Goal: Task Accomplishment & Management: Manage account settings

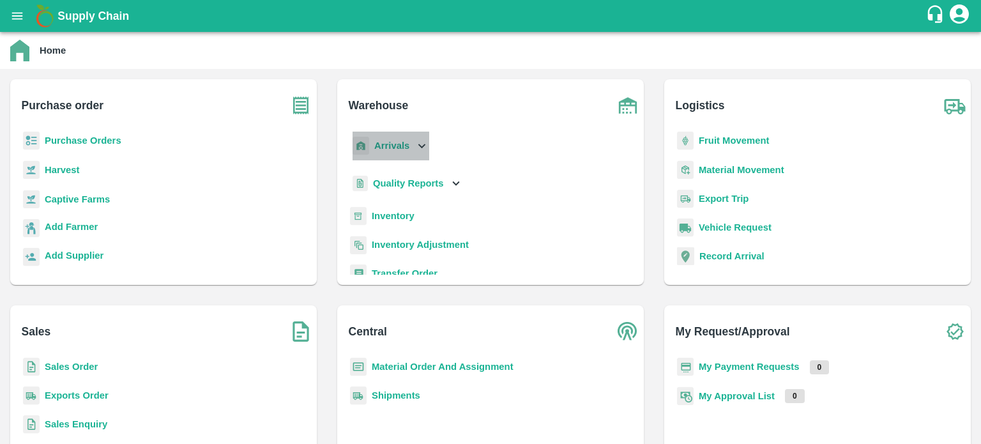
click at [416, 153] on icon at bounding box center [421, 146] width 14 height 14
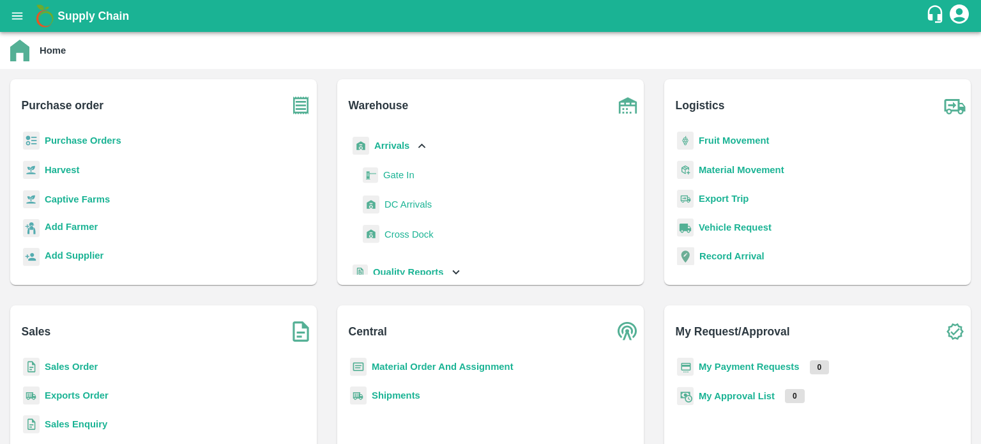
click at [406, 206] on span "DC Arrivals" at bounding box center [407, 204] width 47 height 14
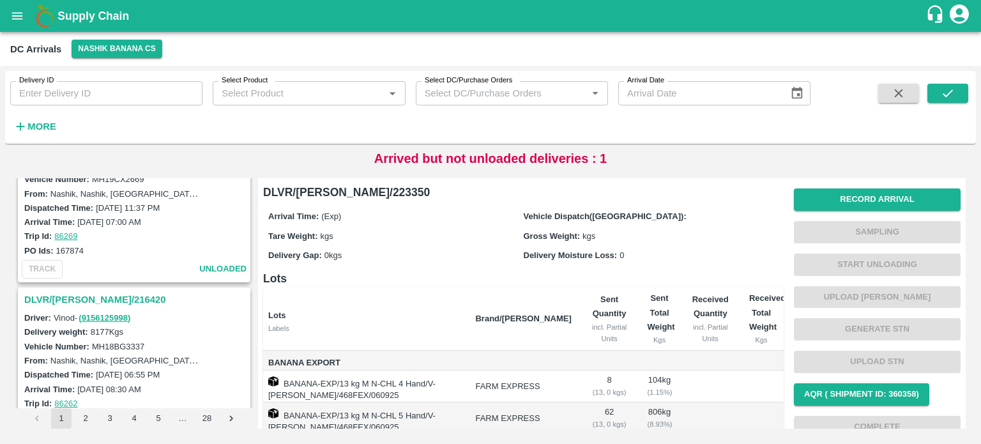
scroll to position [1072, 0]
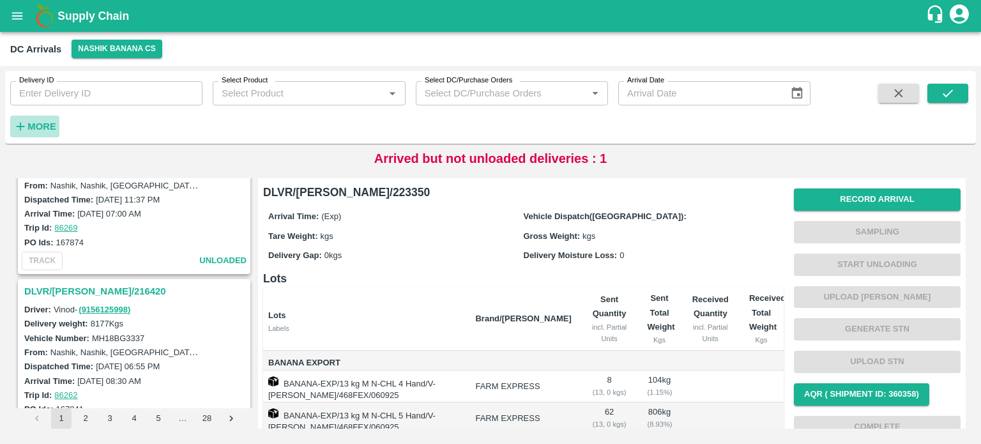
click at [24, 128] on icon "button" at bounding box center [20, 126] width 14 height 14
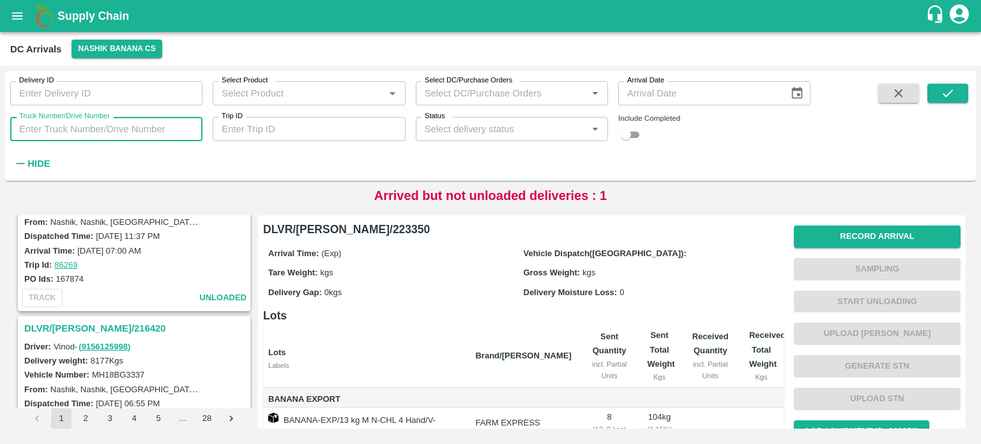
click at [66, 130] on input "Truck Number/Drive Number" at bounding box center [106, 129] width 192 height 24
type input "7158"
click at [631, 133] on input "checkbox" at bounding box center [626, 134] width 46 height 15
checkbox input "true"
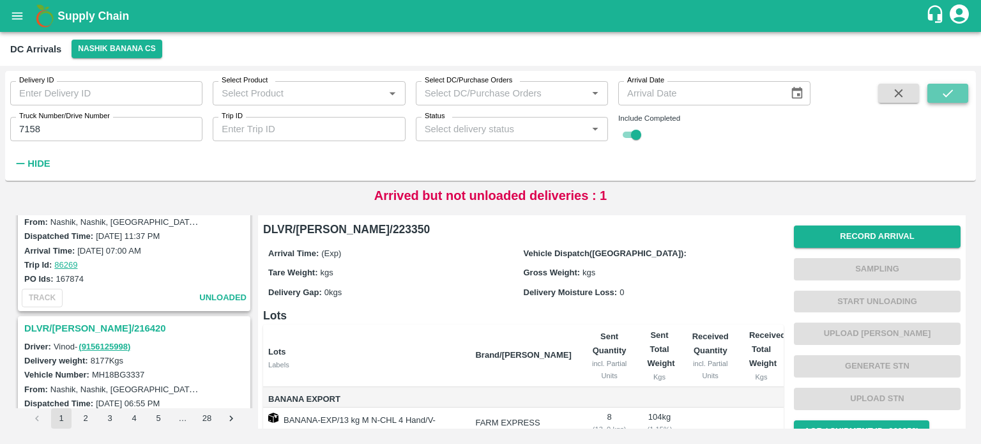
click at [954, 94] on button "submit" at bounding box center [947, 93] width 41 height 19
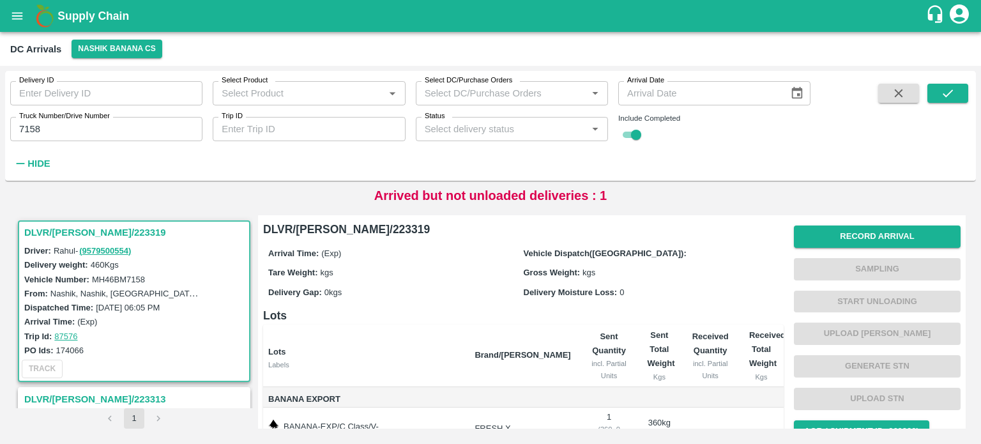
scroll to position [134, 0]
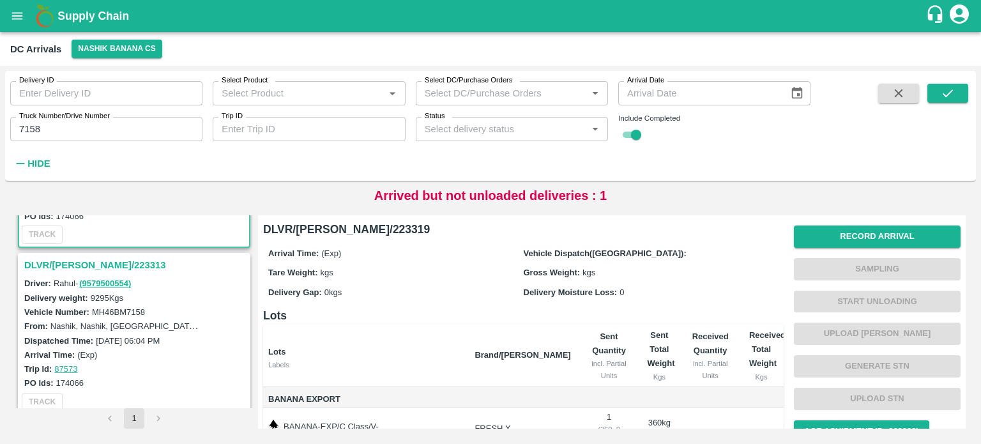
click at [105, 265] on h3 "DLVR/[PERSON_NAME]/223313" at bounding box center [135, 265] width 223 height 17
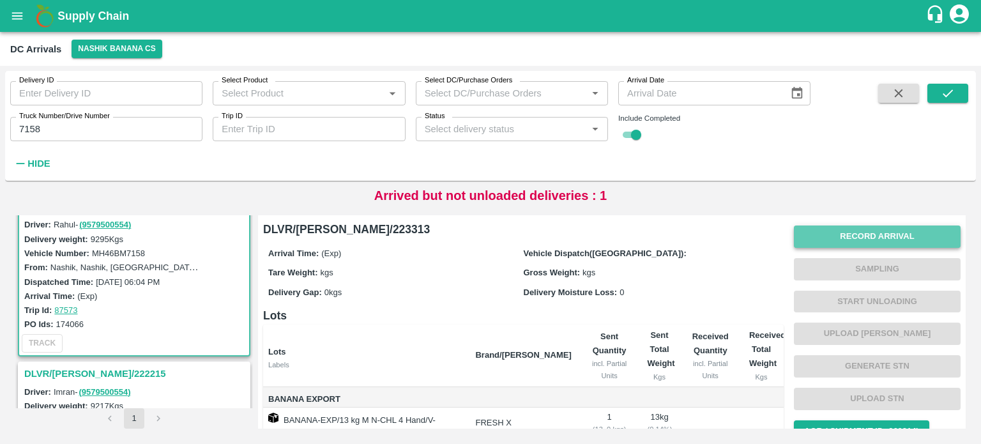
click at [818, 237] on button "Record Arrival" at bounding box center [876, 236] width 167 height 22
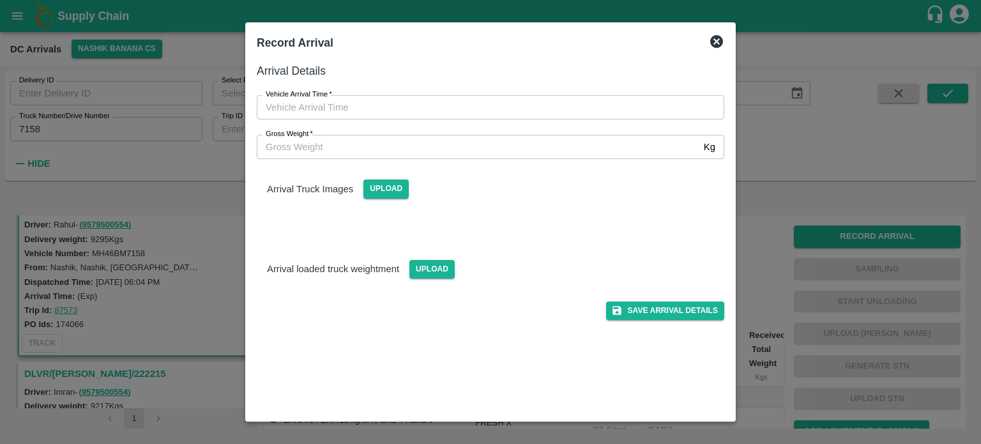
type input "DD/MM/YYYY hh:mm aa"
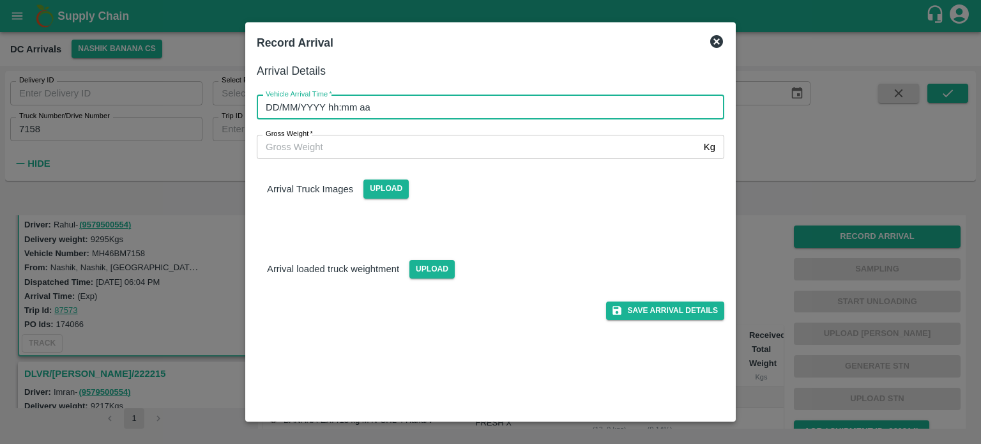
click at [492, 109] on input "DD/MM/YYYY hh:mm aa" at bounding box center [486, 107] width 458 height 24
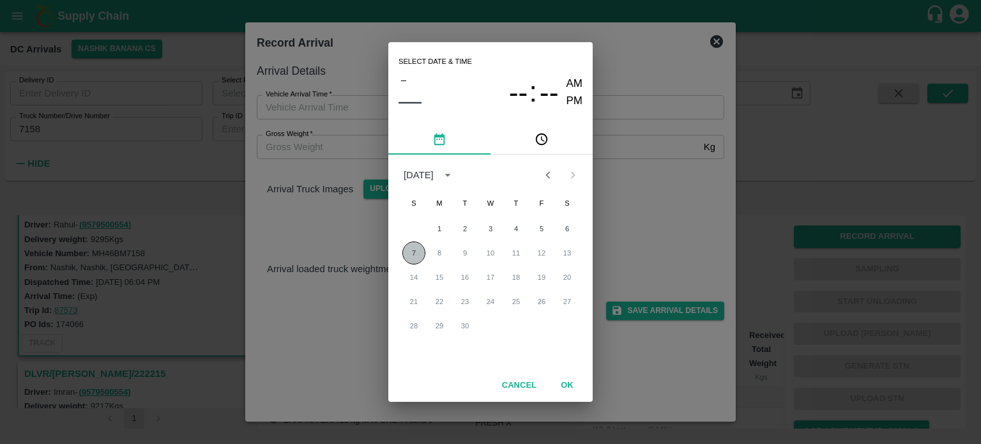
click at [410, 253] on button "7" at bounding box center [413, 252] width 23 height 23
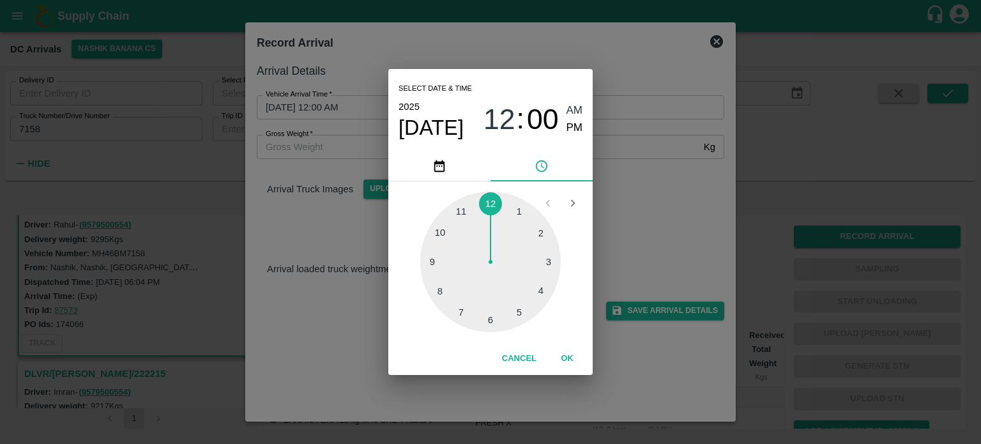
click at [522, 313] on div at bounding box center [490, 262] width 140 height 140
click at [490, 322] on div at bounding box center [490, 262] width 140 height 140
type input "[DATE] 05:30 AM"
click at [641, 260] on div "Select date & time [DATE] 05 : 30 AM PM 05 10 15 20 25 30 35 40 45 50 55 00 Can…" at bounding box center [490, 222] width 981 height 444
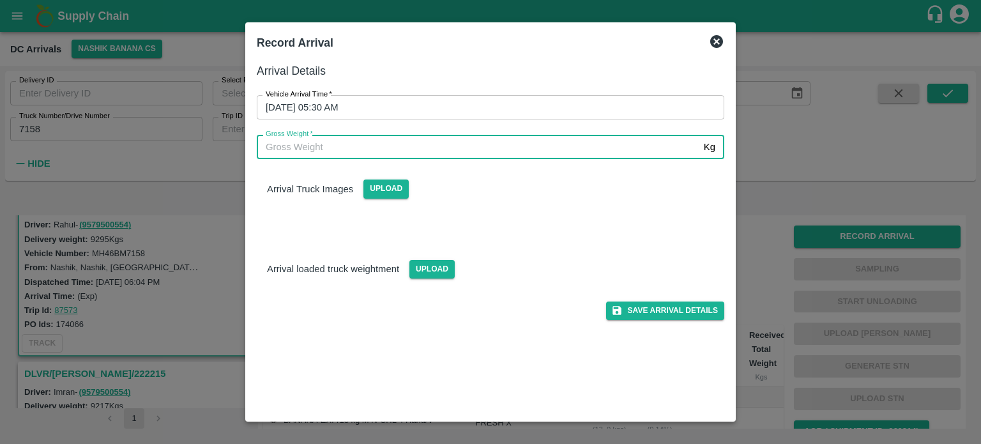
click at [389, 147] on input "Gross Weight   *" at bounding box center [478, 147] width 442 height 24
type input "16420"
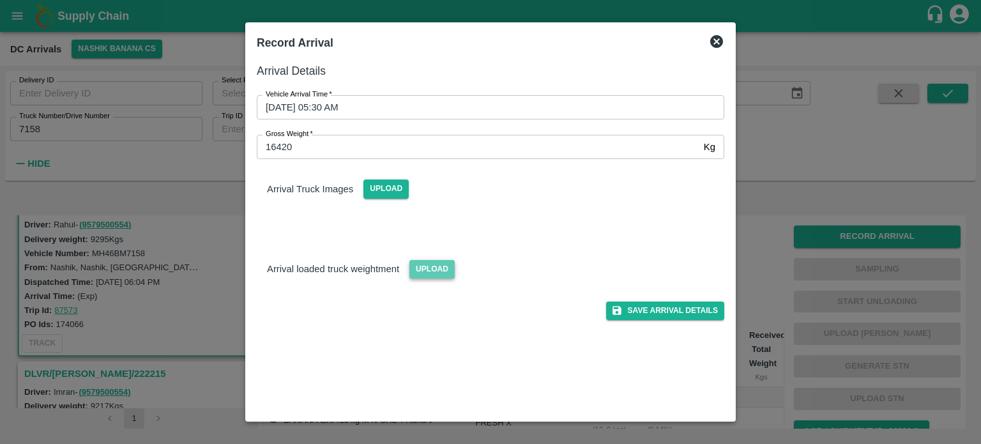
click at [421, 266] on span "Upload" at bounding box center [431, 269] width 45 height 19
click at [0, 0] on input "Upload" at bounding box center [0, 0] width 0 height 0
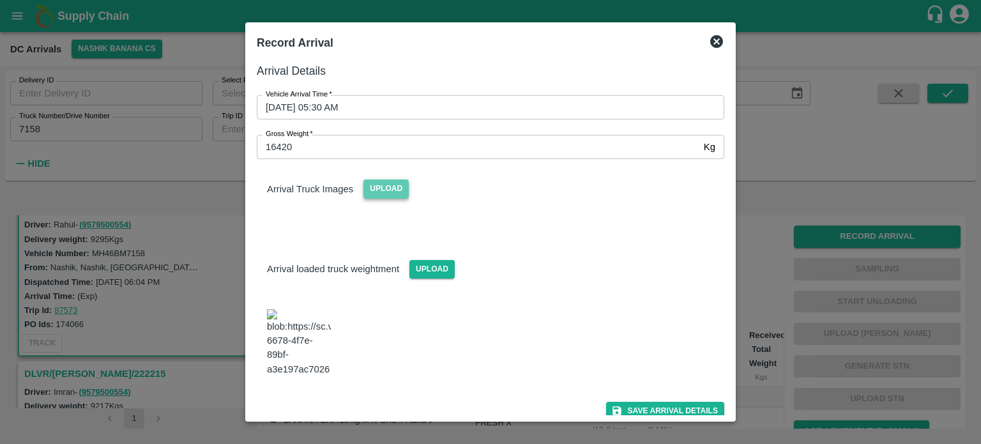
click at [378, 187] on span "Upload" at bounding box center [385, 188] width 45 height 19
click at [0, 0] on input "Upload" at bounding box center [0, 0] width 0 height 0
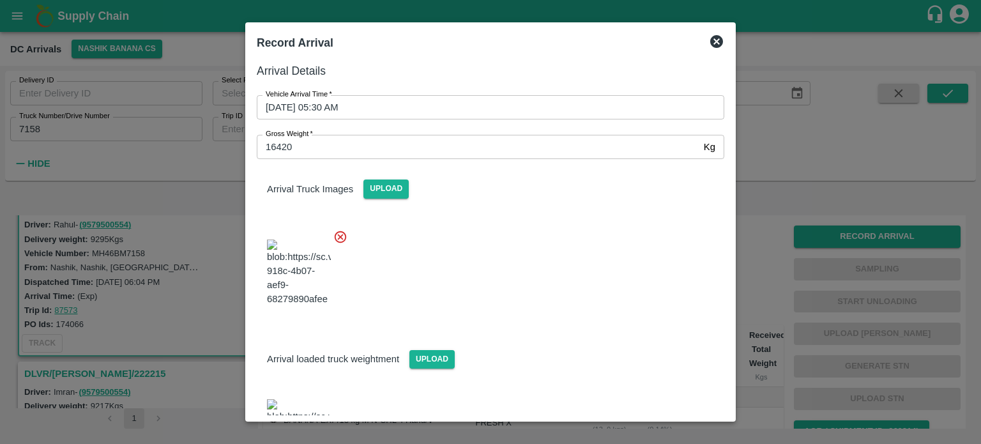
scroll to position [127, 0]
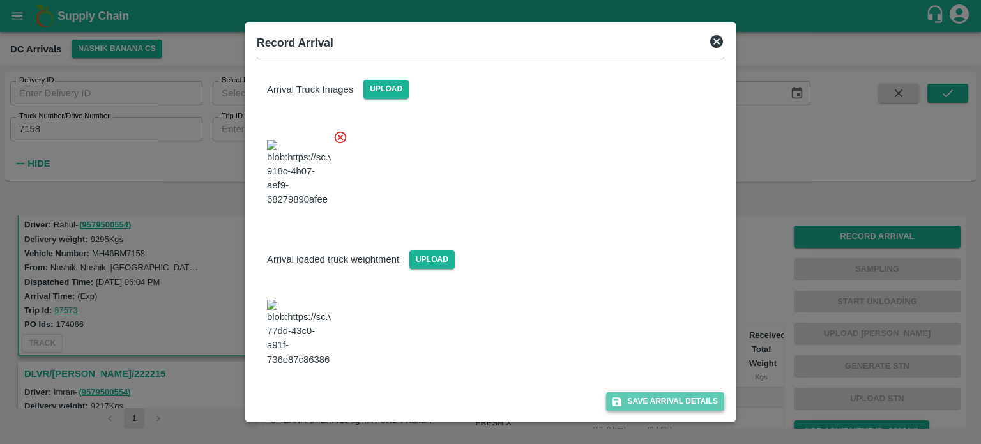
click at [656, 396] on button "Save Arrival Details" at bounding box center [665, 401] width 118 height 19
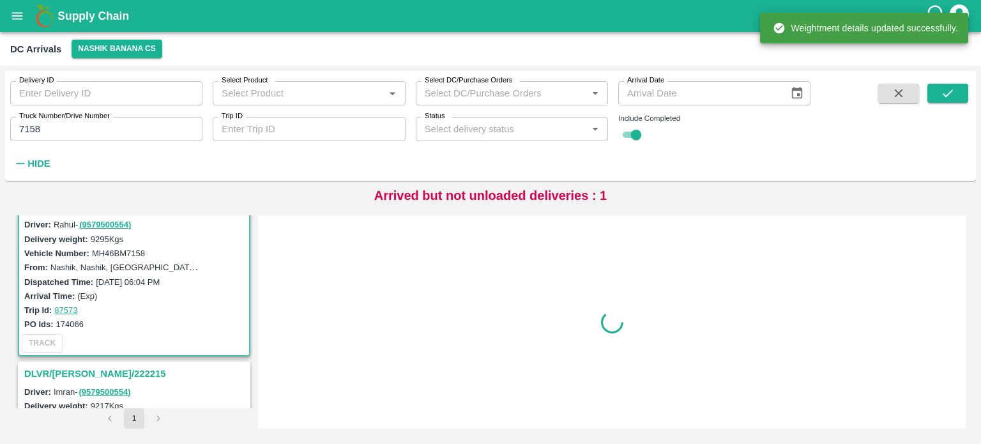
scroll to position [0, 0]
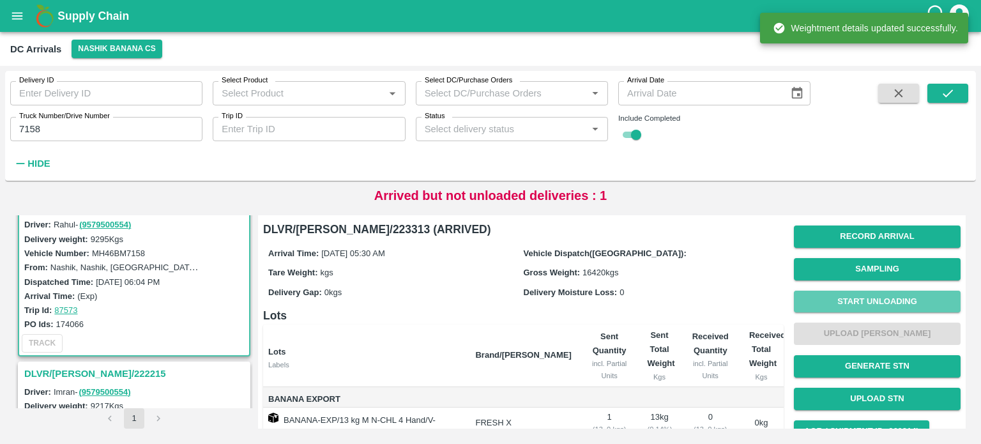
click at [876, 298] on button "Start Unloading" at bounding box center [876, 301] width 167 height 22
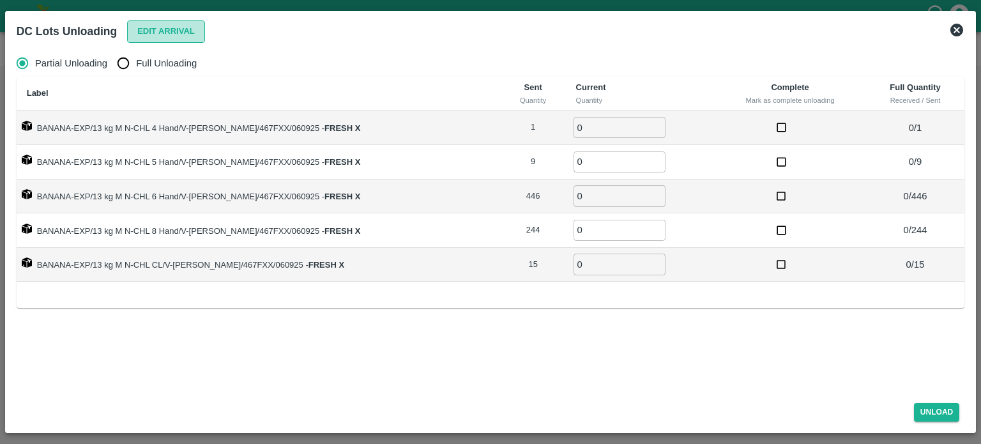
click at [161, 29] on button "Edit Arrival" at bounding box center [166, 31] width 78 height 22
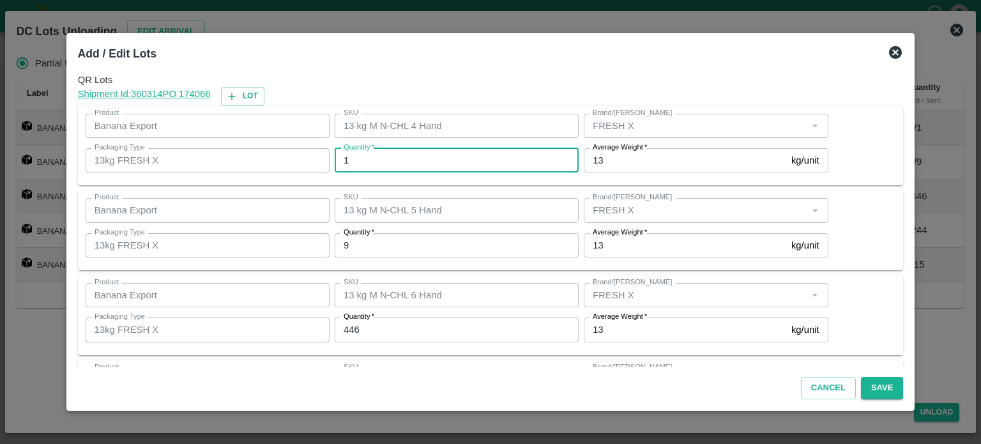
click at [364, 160] on input "1" at bounding box center [456, 160] width 244 height 24
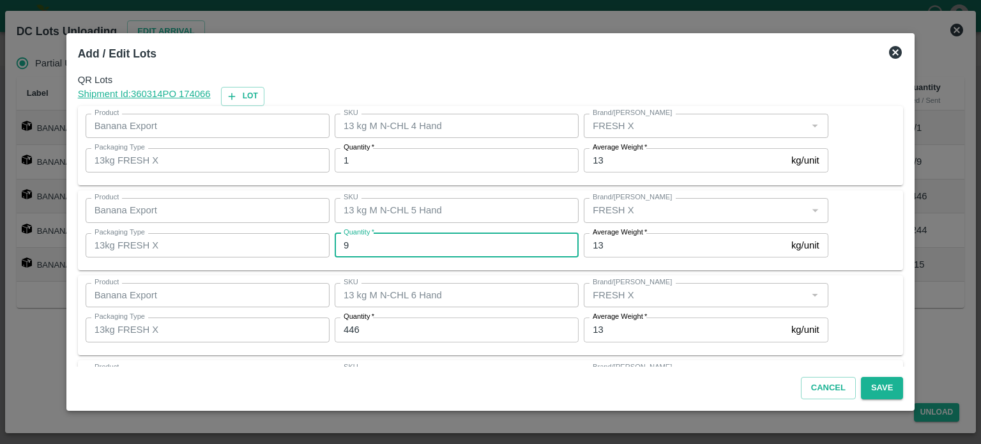
click at [365, 247] on input "9" at bounding box center [456, 245] width 244 height 24
type input "8"
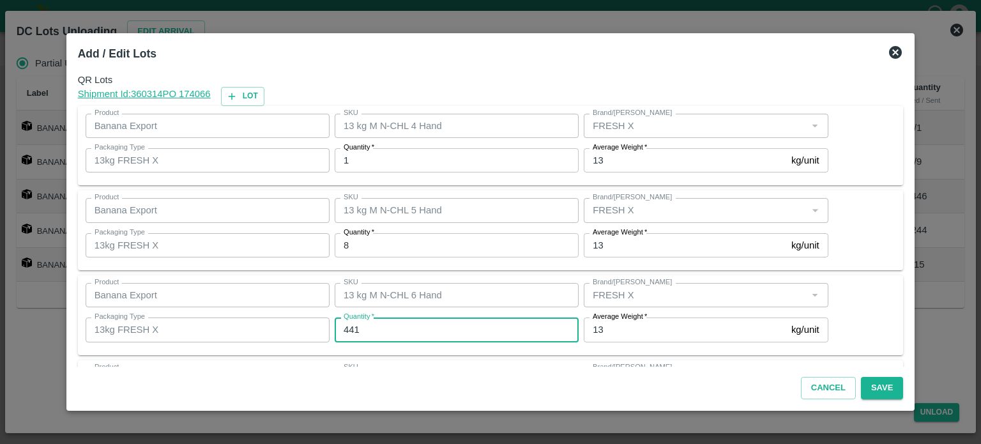
type input "441"
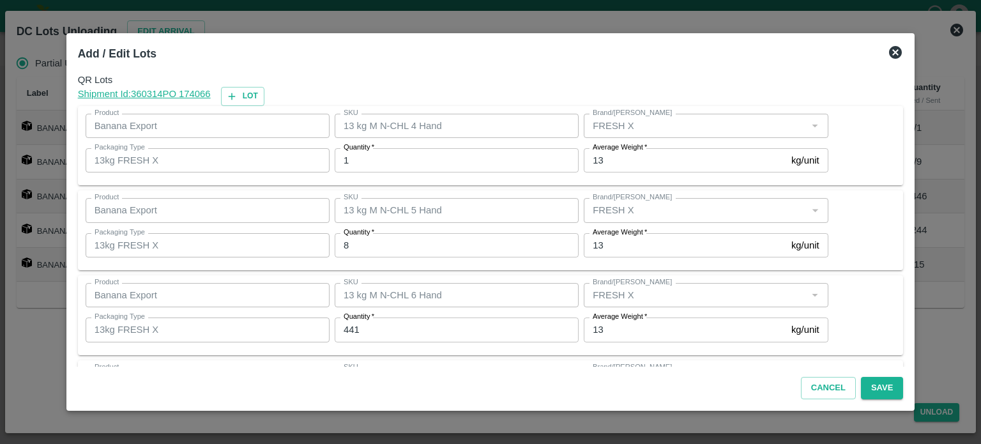
scroll to position [167, 0]
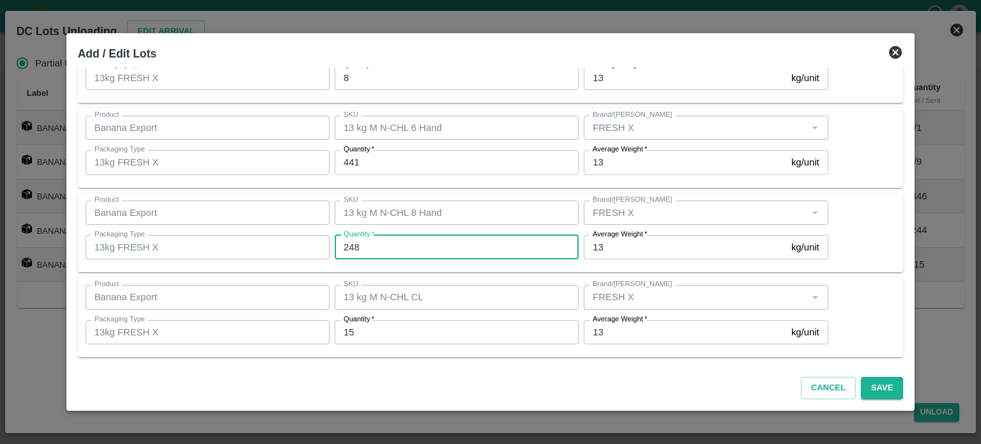
type input "248"
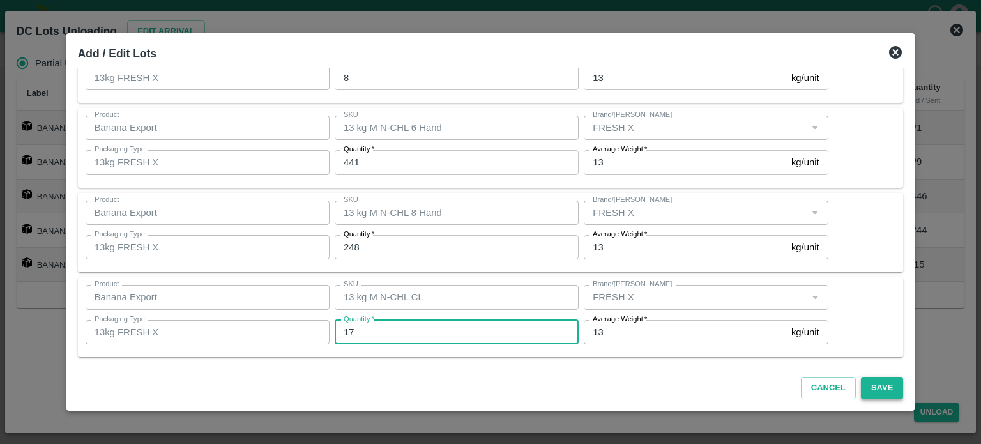
type input "17"
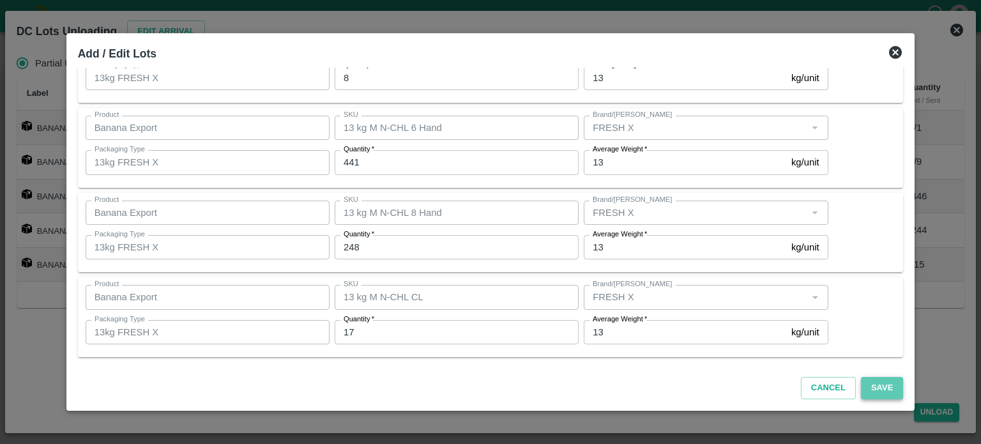
click at [864, 382] on button "Save" at bounding box center [881, 388] width 42 height 22
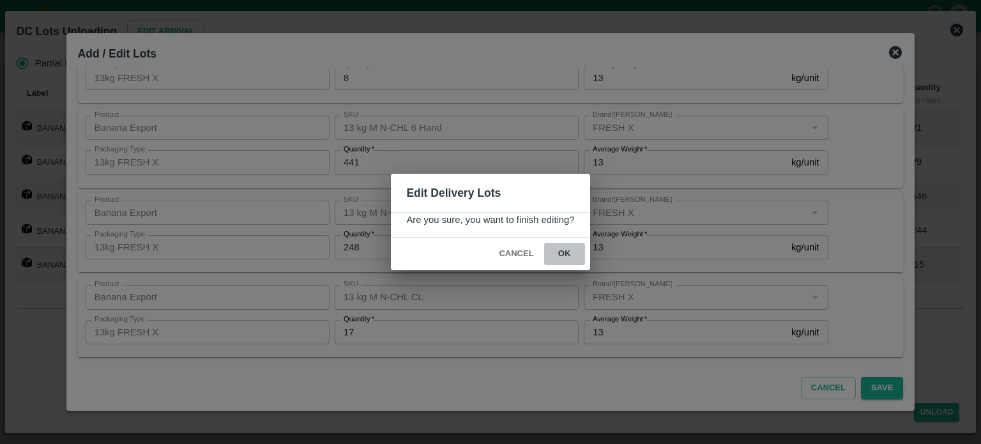
click at [564, 252] on button "ok" at bounding box center [564, 254] width 41 height 22
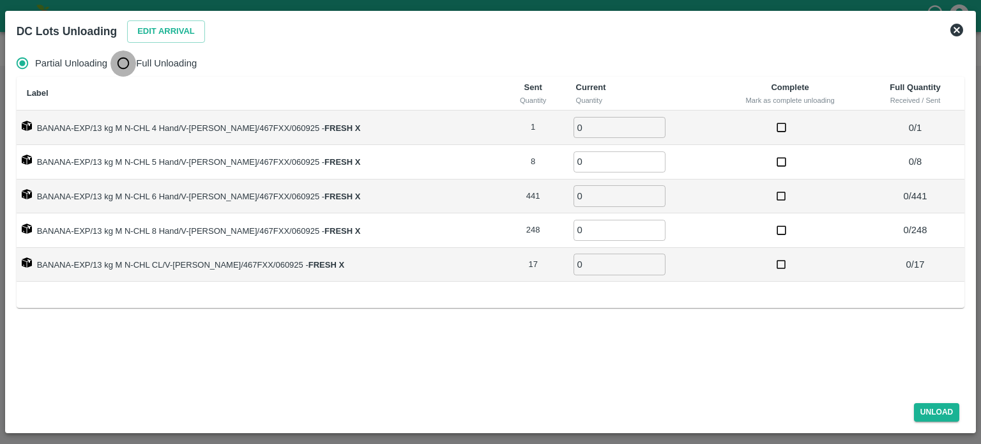
click at [130, 61] on input "Full Unloading" at bounding box center [123, 63] width 26 height 26
radio input "true"
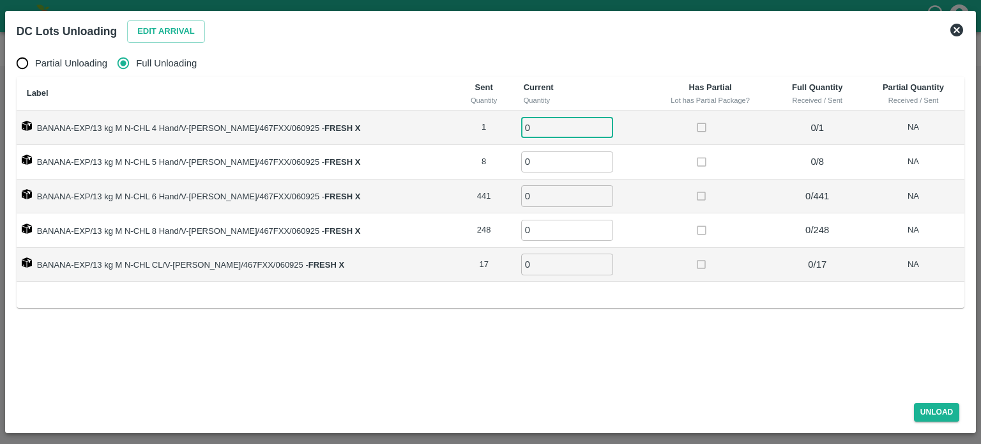
click at [534, 124] on input "0" at bounding box center [567, 127] width 92 height 21
type input "1"
type input "8"
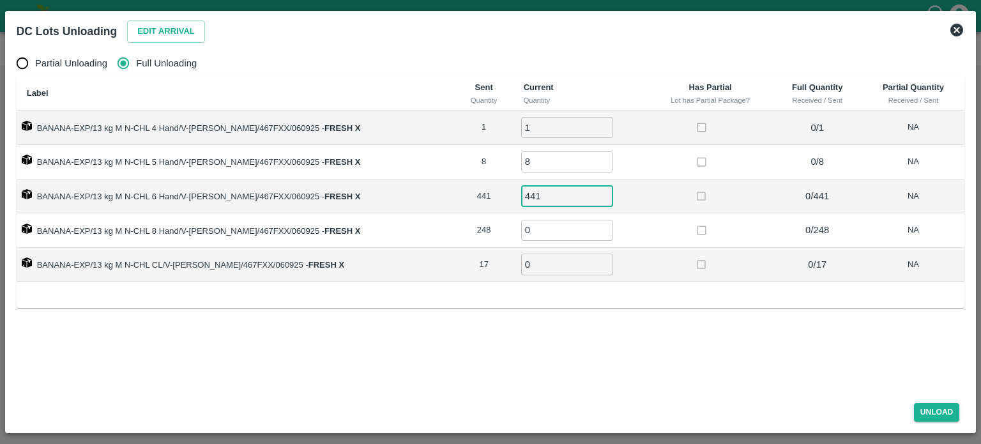
type input "441"
type input "248"
type input "17"
click at [936, 409] on button "Unload" at bounding box center [936, 412] width 46 height 19
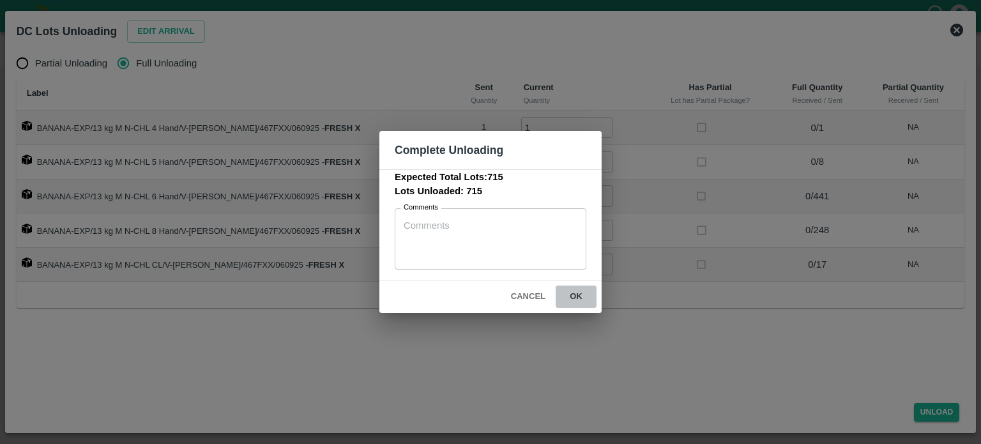
click at [578, 293] on button "ok" at bounding box center [575, 296] width 41 height 22
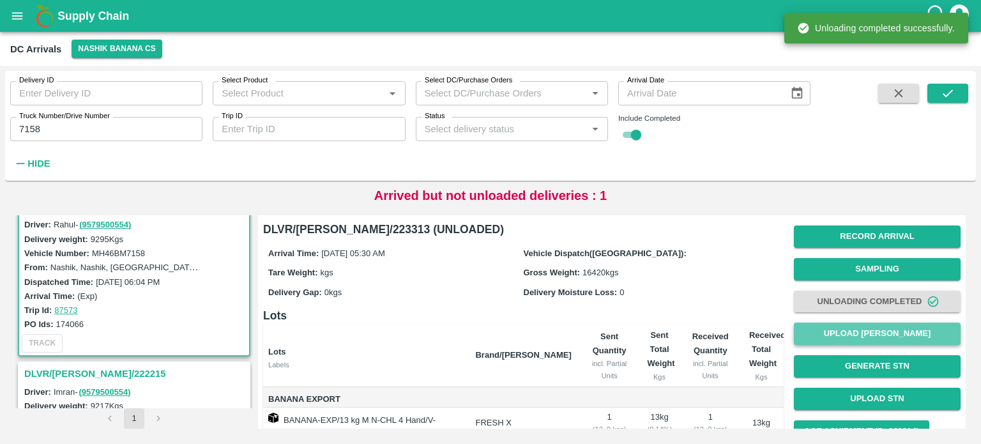
click at [868, 336] on button "Upload [PERSON_NAME]" at bounding box center [876, 333] width 167 height 22
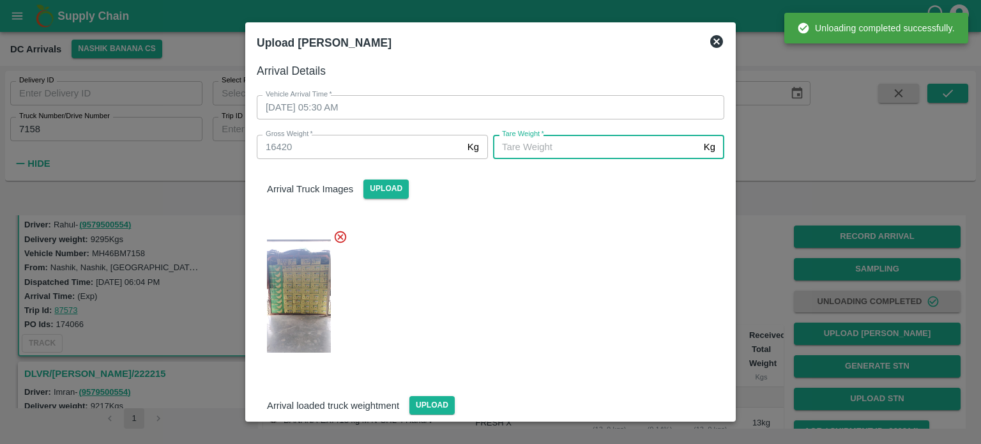
click at [599, 144] on input "[PERSON_NAME]   *" at bounding box center [596, 147] width 206 height 24
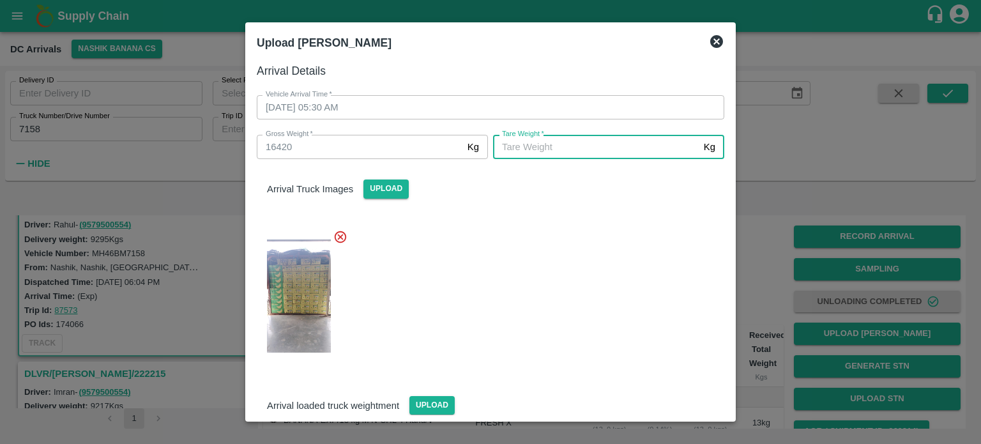
scroll to position [127, 0]
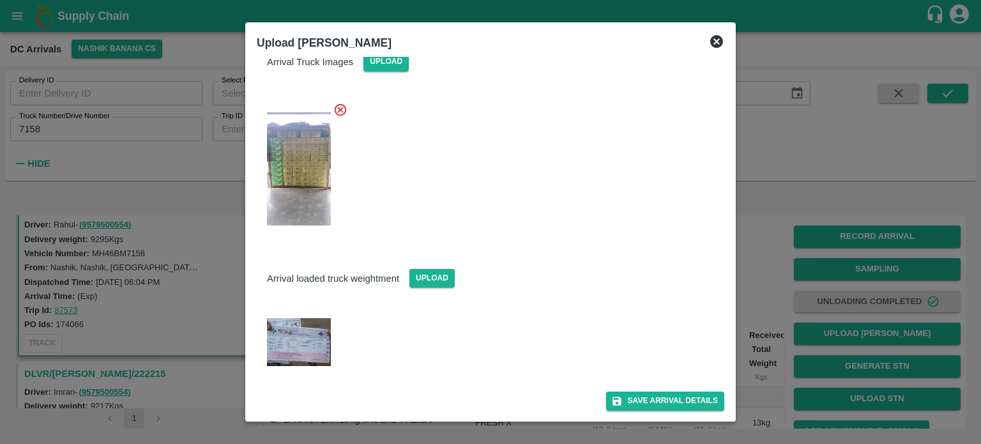
click at [276, 354] on img at bounding box center [299, 342] width 64 height 48
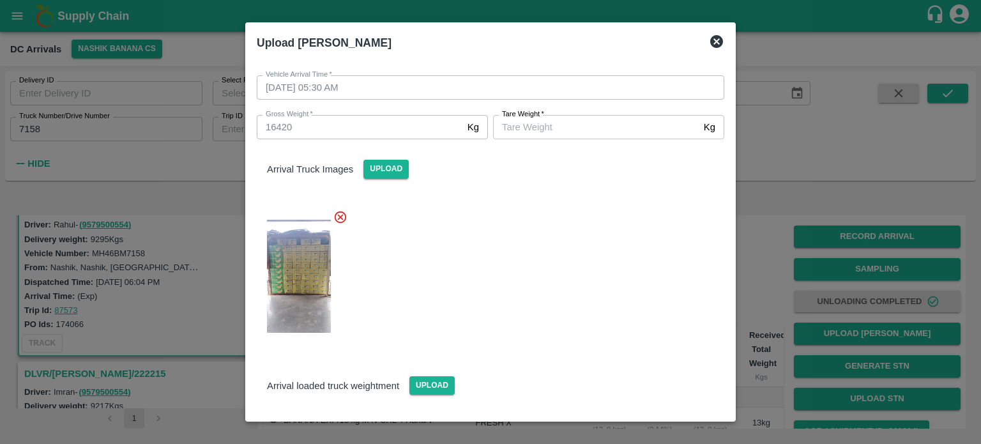
scroll to position [2, 0]
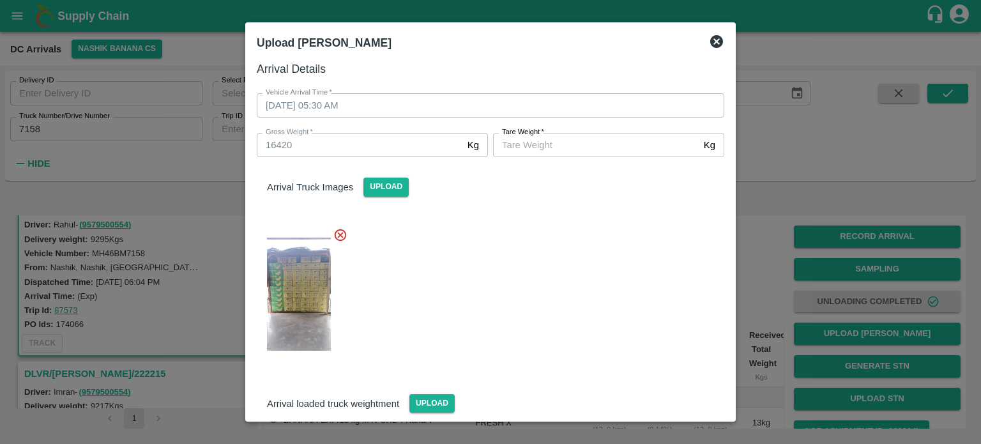
click at [567, 148] on input "[PERSON_NAME]   *" at bounding box center [596, 145] width 206 height 24
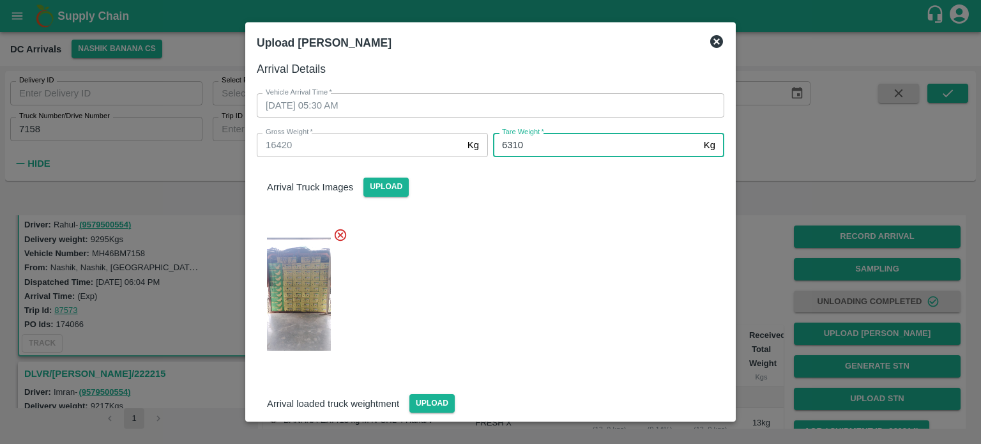
type input "6310"
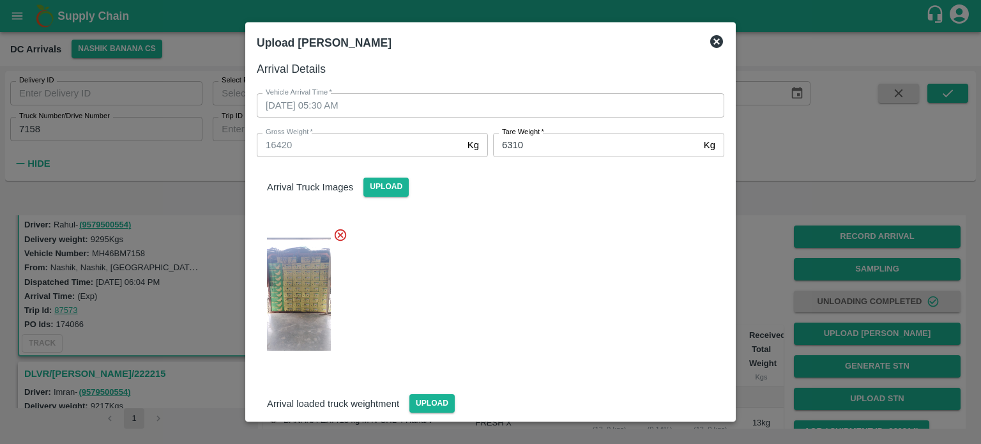
click at [585, 288] on div at bounding box center [484, 290] width 477 height 147
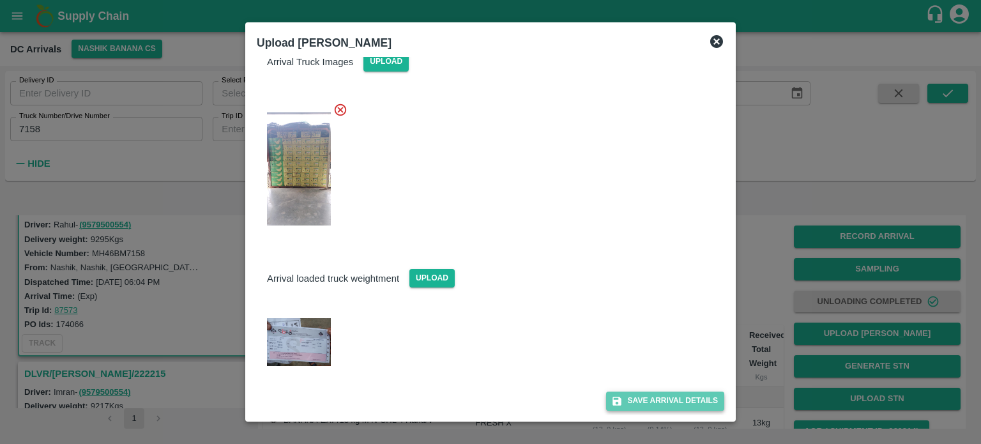
click at [654, 394] on button "Save Arrival Details" at bounding box center [665, 400] width 118 height 19
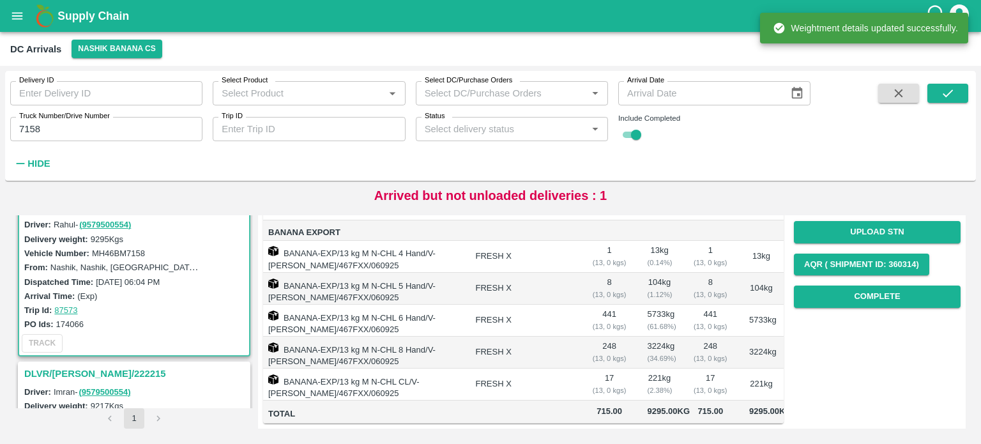
scroll to position [232, 0]
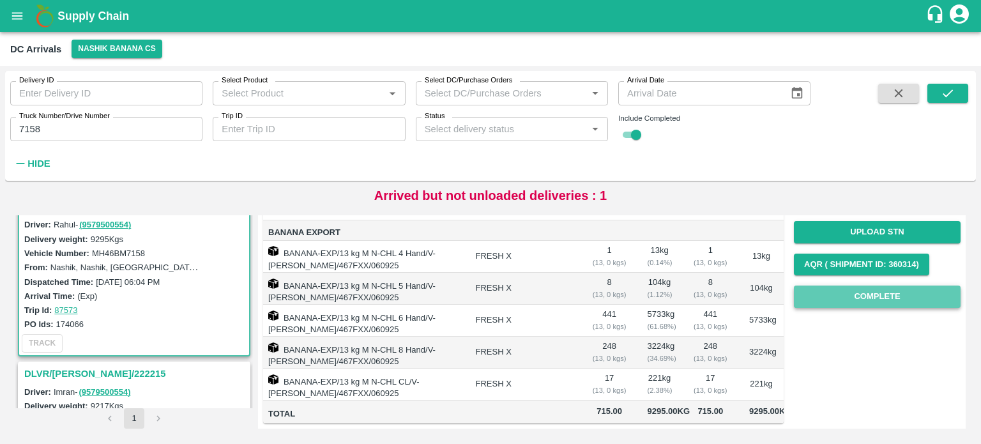
click at [864, 285] on button "Complete" at bounding box center [876, 296] width 167 height 22
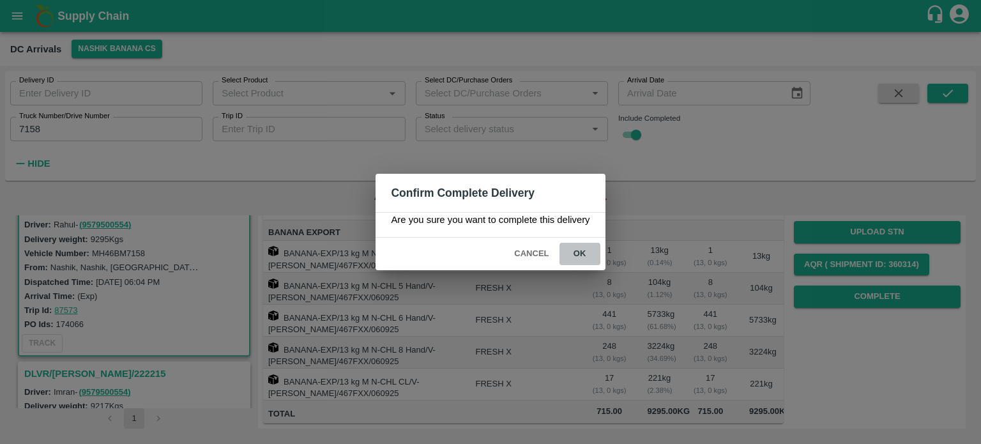
click at [578, 252] on button "ok" at bounding box center [579, 254] width 41 height 22
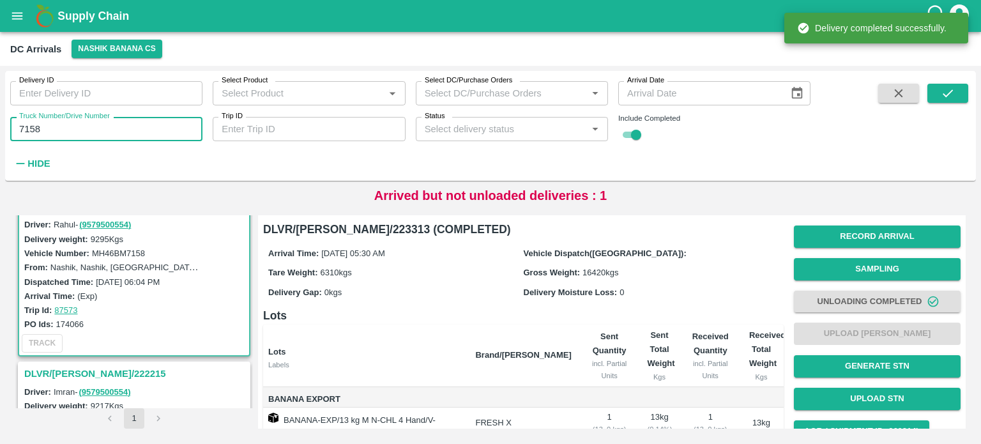
click at [28, 123] on input "7158" at bounding box center [106, 129] width 192 height 24
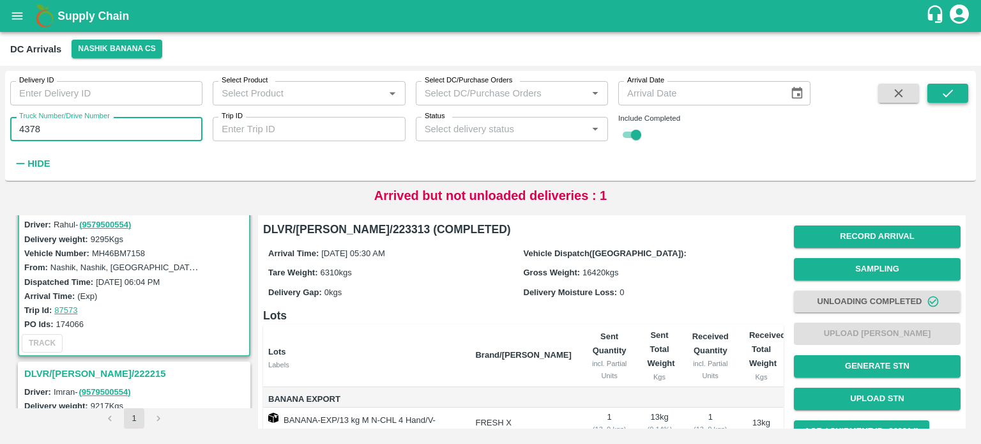
type input "4378"
click at [945, 98] on icon "submit" at bounding box center [947, 93] width 14 height 14
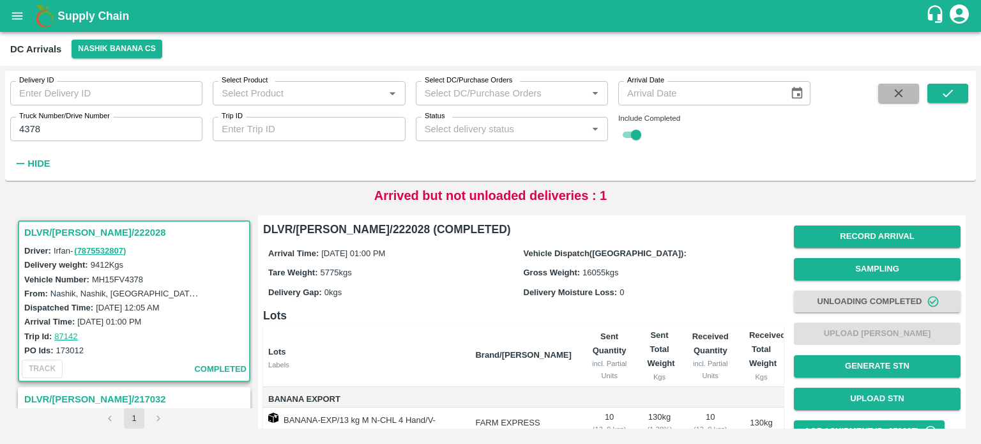
click at [899, 94] on icon "button" at bounding box center [898, 93] width 8 height 8
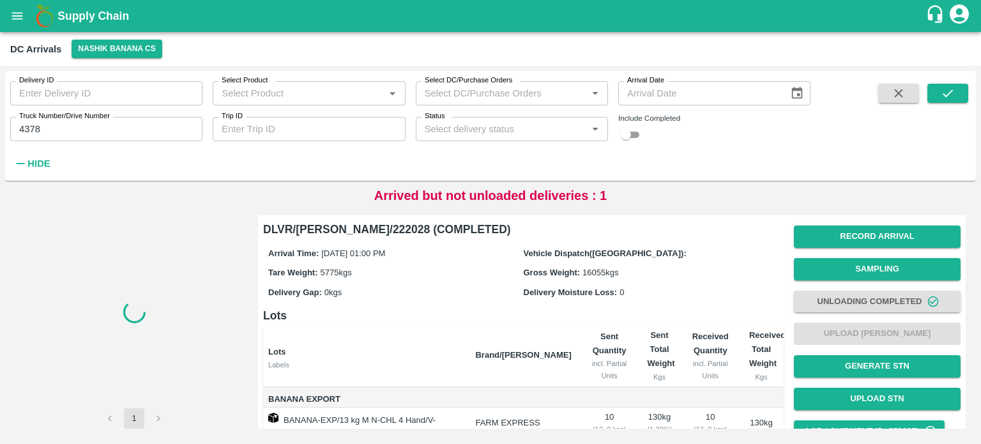
checkbox input "false"
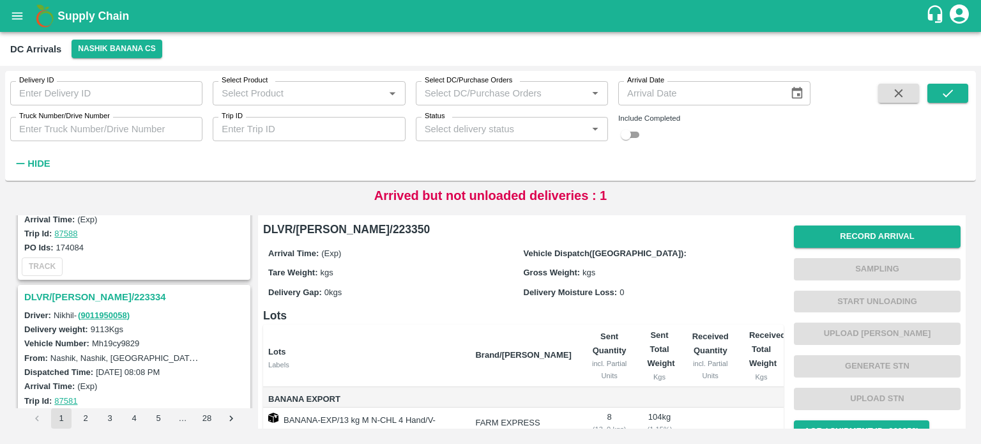
scroll to position [290, 0]
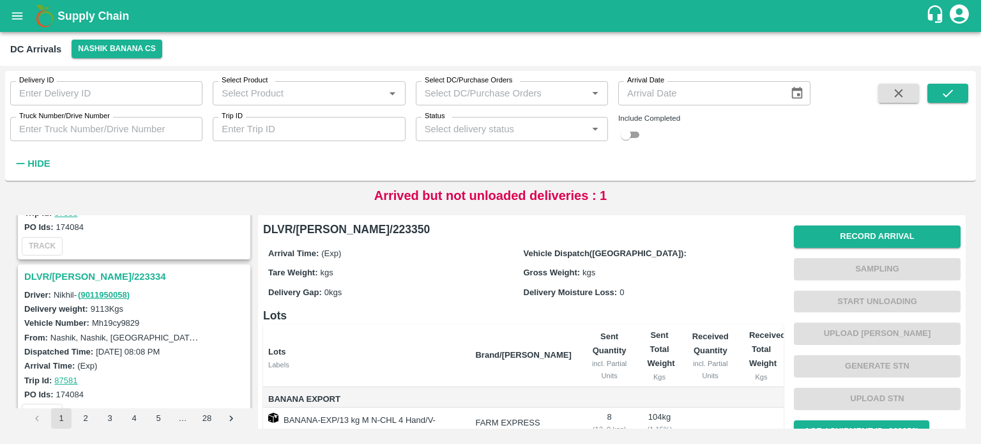
click at [97, 278] on h3 "DLVR/[PERSON_NAME]/223334" at bounding box center [135, 276] width 223 height 17
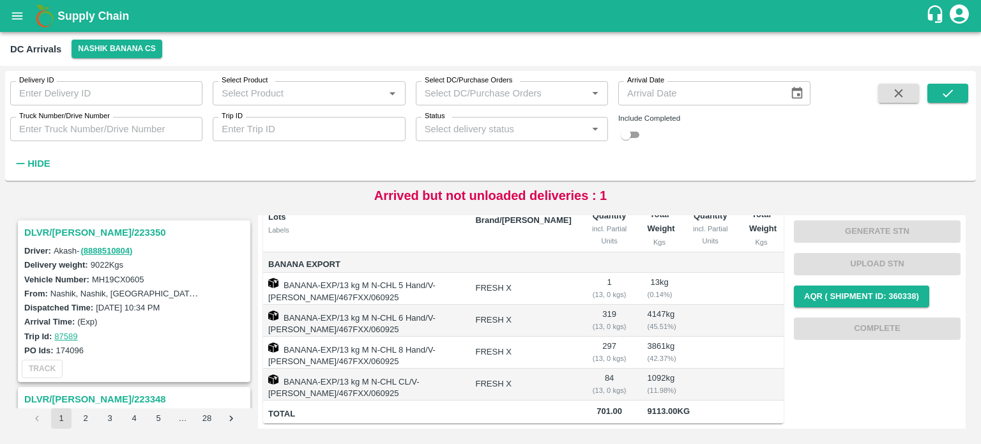
click at [88, 234] on h3 "DLVR/[PERSON_NAME]/223350" at bounding box center [135, 232] width 223 height 17
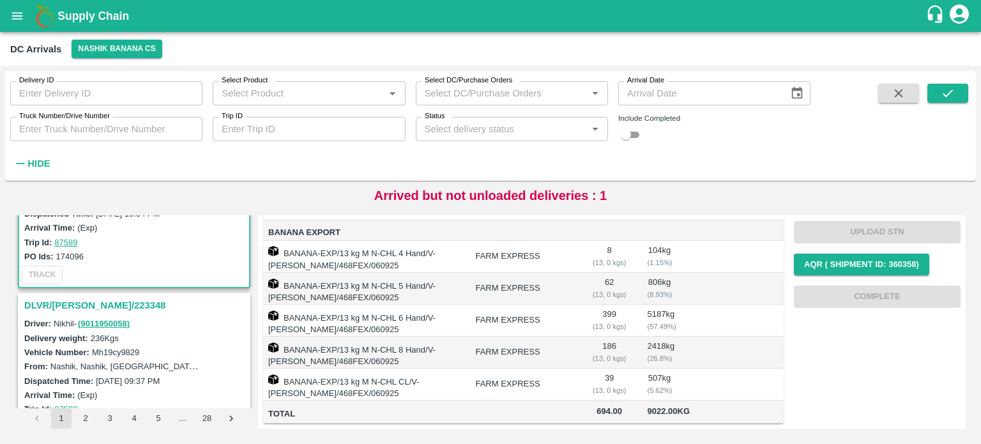
scroll to position [260, 0]
click at [82, 300] on h3 "DLVR/[PERSON_NAME]/223334" at bounding box center [135, 305] width 223 height 17
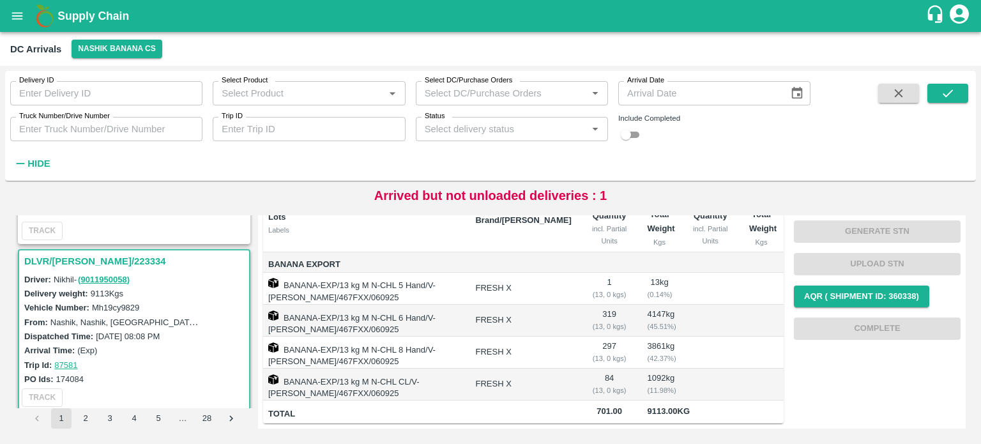
scroll to position [306, 0]
